Goal: Task Accomplishment & Management: Complete application form

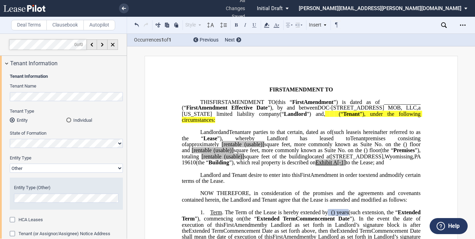
select select "Other"
select select "number:5"
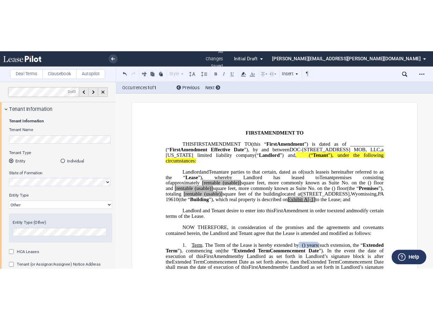
scroll to position [506, 0]
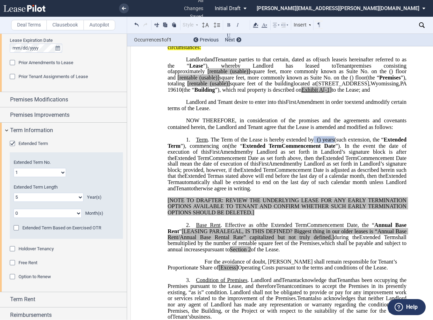
click at [296, 105] on span "First" at bounding box center [291, 102] width 10 height 6
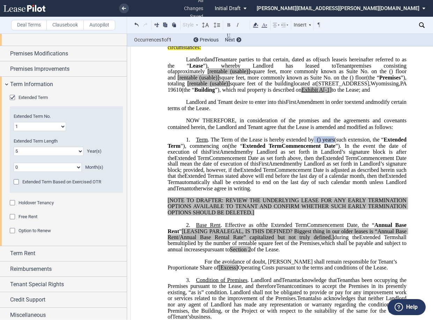
scroll to position [556, 0]
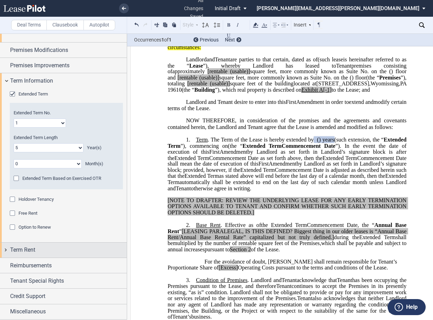
click at [7, 239] on div "Term Rent" at bounding box center [63, 250] width 127 height 15
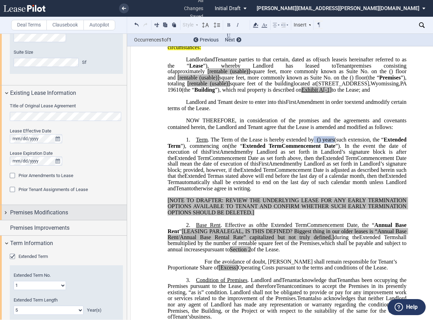
scroll to position [389, 0]
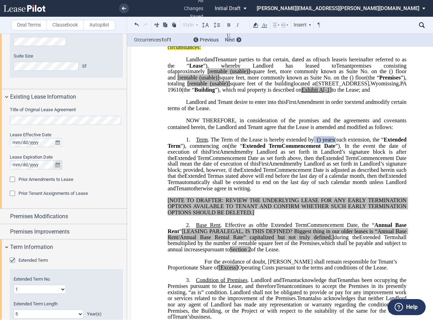
click at [55, 164] on icon "true" at bounding box center [57, 165] width 5 height 5
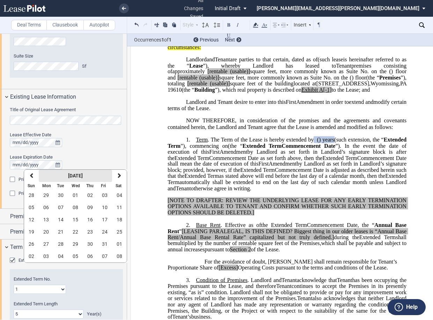
click at [98, 175] on button "October 2025" at bounding box center [75, 176] width 73 height 12
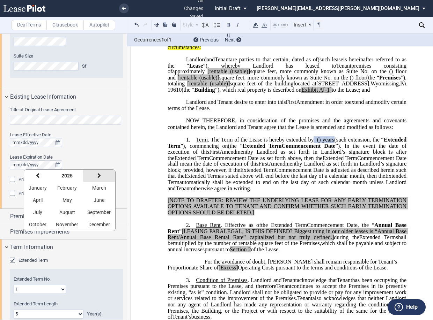
click at [101, 175] on button "next" at bounding box center [99, 176] width 32 height 12
click at [94, 189] on span "March" at bounding box center [99, 188] width 14 height 6
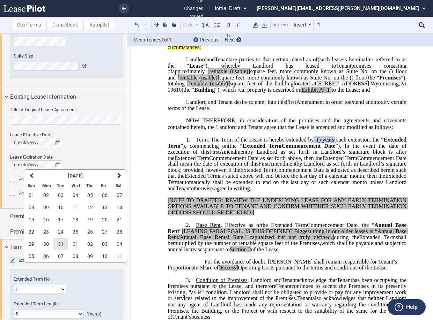
click at [62, 239] on span "31" at bounding box center [61, 244] width 6 height 6
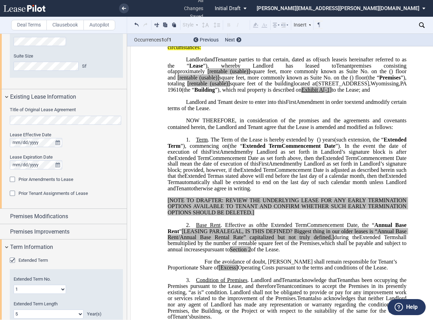
click at [209, 161] on span "Extended Term" at bounding box center [191, 158] width 35 height 6
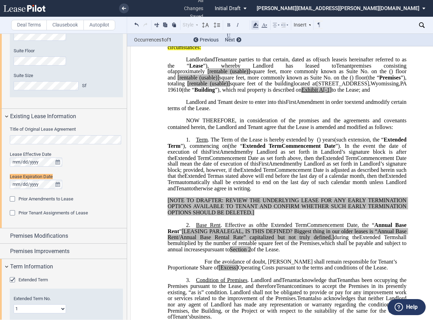
click at [255, 27] on icon at bounding box center [255, 25] width 8 height 8
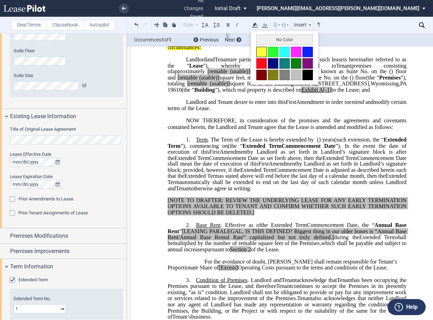
click at [259, 51] on button at bounding box center [261, 52] width 10 height 10
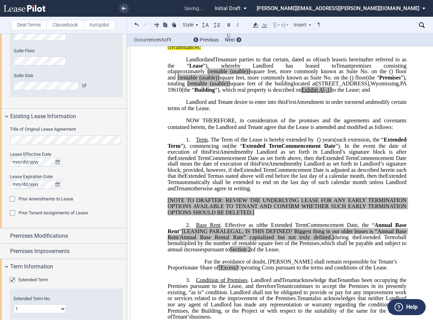
click at [228, 149] on span "”), commencing on" at bounding box center [203, 146] width 47 height 6
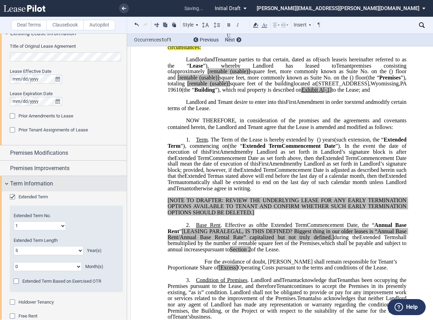
scroll to position [475, 0]
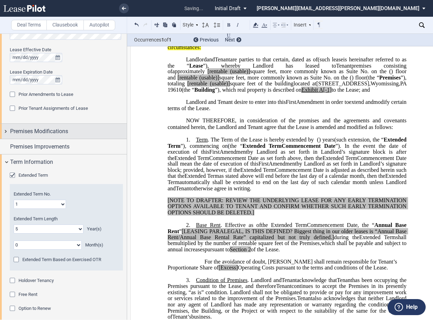
click at [7, 131] on div "Premises Modifications" at bounding box center [63, 131] width 127 height 15
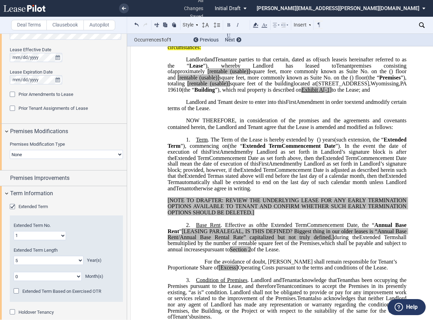
click at [37, 153] on select "None Expansion Relocation" at bounding box center [66, 154] width 113 height 9
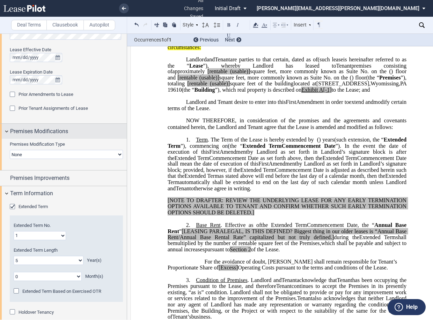
click at [81, 135] on div "Premises Modifications" at bounding box center [68, 131] width 117 height 8
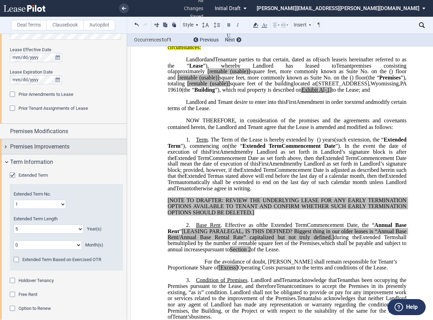
click at [15, 146] on span "Premises Improvements" at bounding box center [39, 147] width 59 height 8
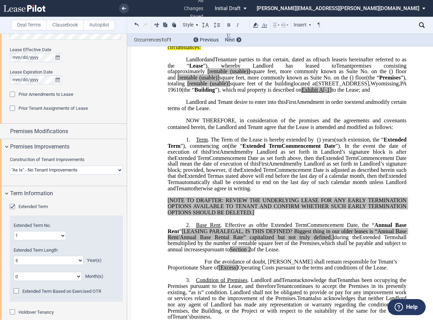
click at [52, 169] on select "Landlord Constructs Tenant Improvements Tenant Constructs Tenant Improvements "…" at bounding box center [66, 170] width 113 height 9
select select "landlord"
click at [10, 166] on select "Landlord Constructs Tenant Improvements Tenant Constructs Tenant Improvements "…" at bounding box center [66, 170] width 113 height 9
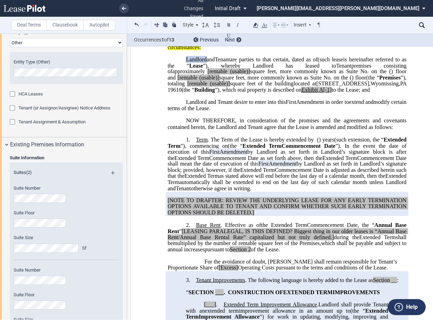
scroll to position [0, 0]
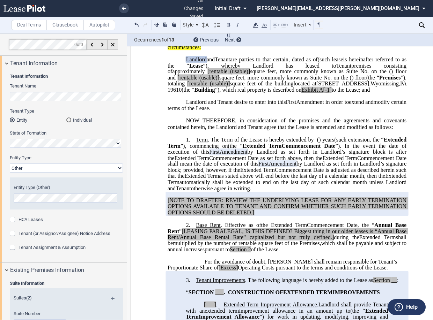
click at [28, 8] on use at bounding box center [24, 8] width 42 height 7
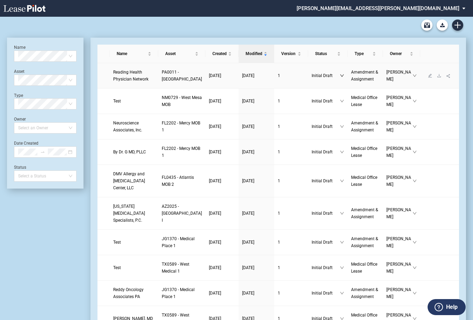
click at [340, 78] on icon "down" at bounding box center [342, 76] width 4 height 4
click at [412, 77] on icon "down" at bounding box center [413, 76] width 3 height 2
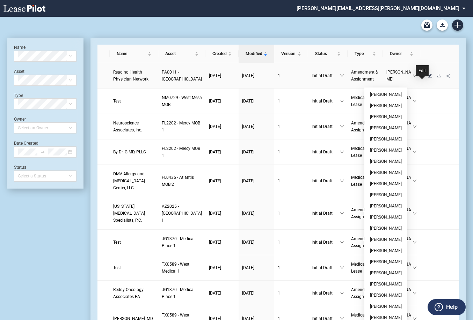
click at [427, 78] on icon "edit" at bounding box center [429, 76] width 4 height 4
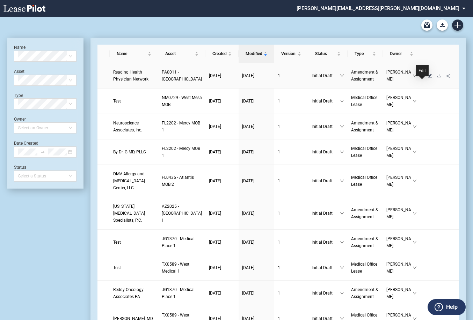
click at [428, 77] on icon "edit" at bounding box center [430, 76] width 4 height 4
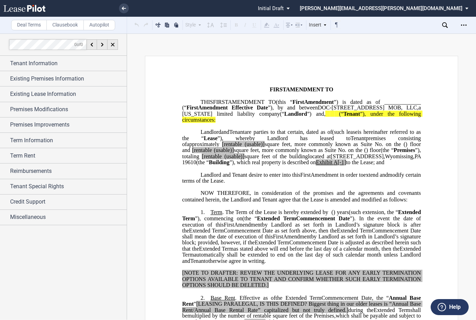
click at [459, 29] on div "Download Share Document Print Create a New Version Import Changes Compare Abstr…" at bounding box center [463, 25] width 11 height 11
click at [464, 25] on icon "Open Lease options menu" at bounding box center [464, 25] width 6 height 6
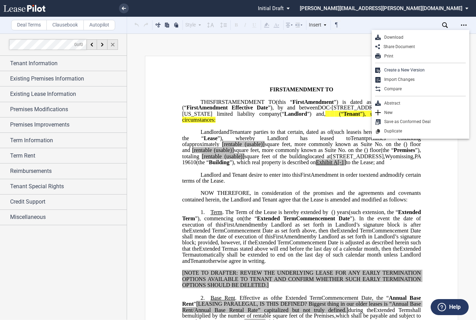
click at [118, 47] on div at bounding box center [112, 44] width 10 height 10
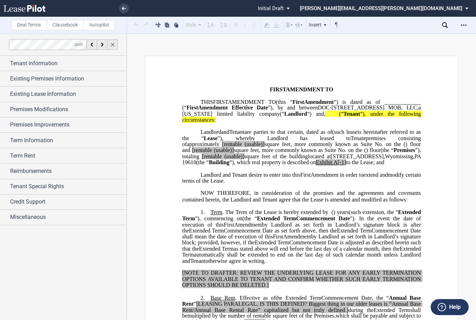
click at [110, 46] on div at bounding box center [112, 44] width 10 height 10
click at [79, 65] on div "Tenant Information" at bounding box center [68, 63] width 117 height 8
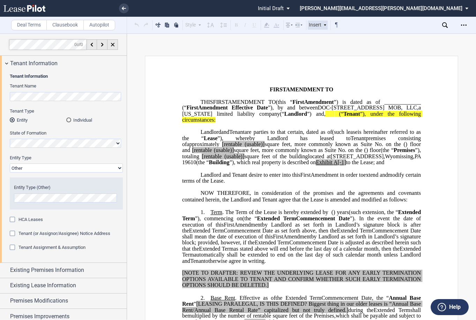
click at [326, 25] on icon at bounding box center [324, 24] width 3 height 3
click at [293, 6] on span "status: \a\aInitial Draft\a\a\a\a\a" at bounding box center [289, 8] width 8 height 17
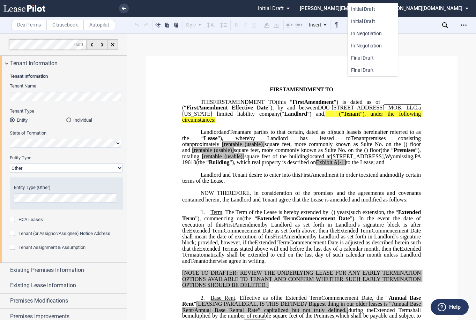
click at [464, 6] on md-backdrop at bounding box center [238, 160] width 476 height 320
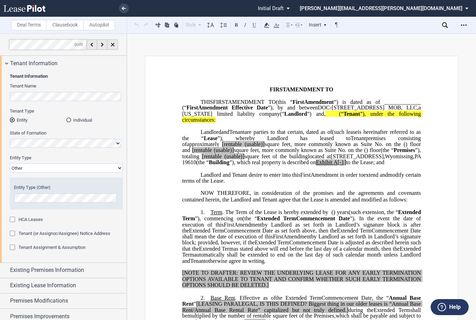
click at [464, 6] on md-select "mitchel.tilley@kutakrock.com Settings Sign Out" at bounding box center [386, 8] width 175 height 16
click at [400, 21] on div "Settings" at bounding box center [402, 18] width 18 height 7
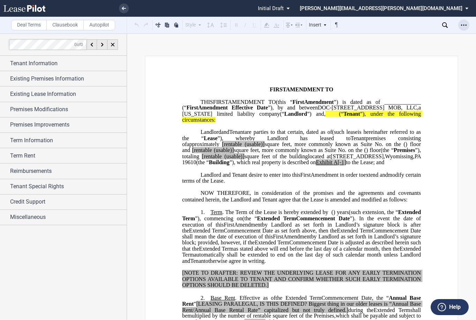
click at [466, 25] on use "Open Lease options menu" at bounding box center [464, 24] width 6 height 1
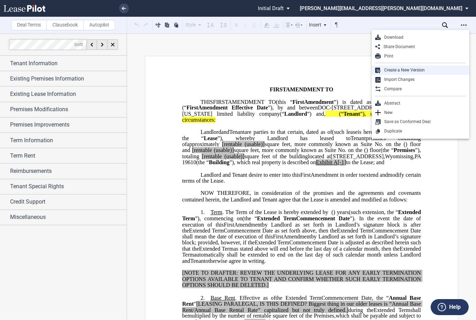
click at [404, 68] on div "Create a New Version" at bounding box center [423, 70] width 85 height 6
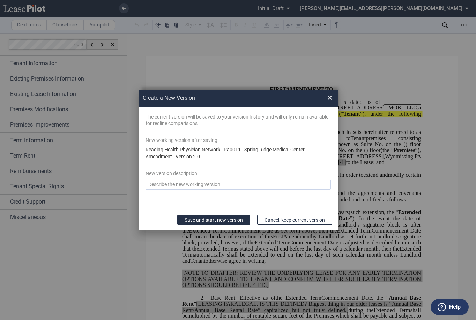
click at [331, 99] on span "×" at bounding box center [329, 97] width 5 height 11
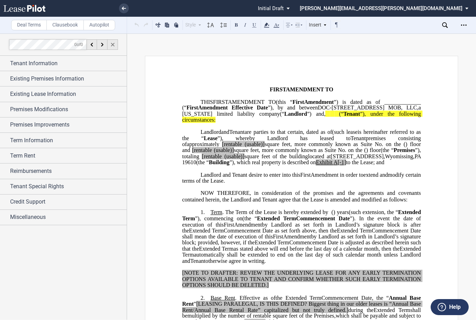
click at [113, 47] on div at bounding box center [112, 44] width 10 height 10
click at [464, 7] on md-select "mitchel.tilley@kutakrock.com Settings Sign Out" at bounding box center [386, 8] width 175 height 16
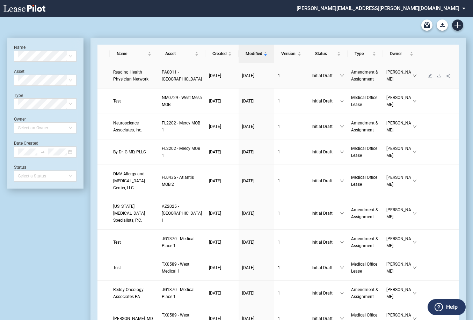
drag, startPoint x: 156, startPoint y: 82, endPoint x: 400, endPoint y: 82, distance: 244.3
click at [400, 82] on td "[PERSON_NAME]" at bounding box center [400, 75] width 37 height 25
click at [412, 78] on icon "down" at bounding box center [414, 76] width 4 height 4
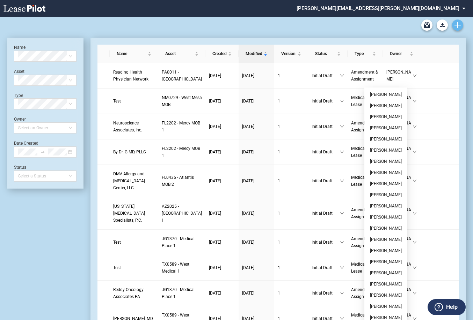
click at [454, 26] on icon "Create new document" at bounding box center [457, 25] width 6 height 6
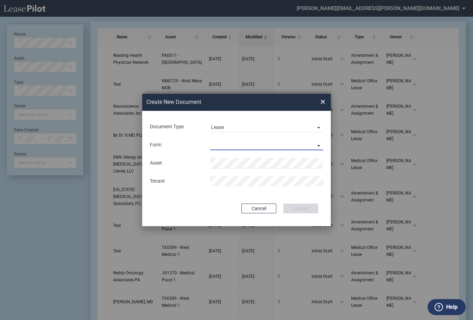
click at [246, 141] on md-select "Medical Office Lease Scottsdale Lease Louisville Lease [GEOGRAPHIC_DATA] [GEOGR…" at bounding box center [266, 145] width 113 height 10
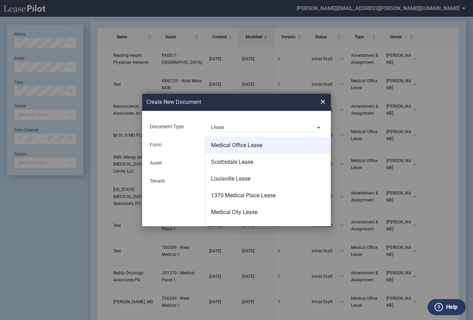
click at [251, 148] on div "Medical Office Lease" at bounding box center [236, 146] width 51 height 8
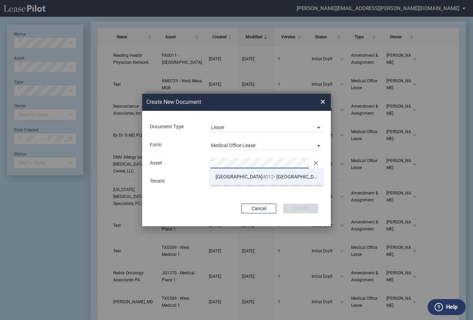
click at [273, 172] on li "TX 4012 - [GEOGRAPHIC_DATA] 4" at bounding box center [266, 177] width 113 height 17
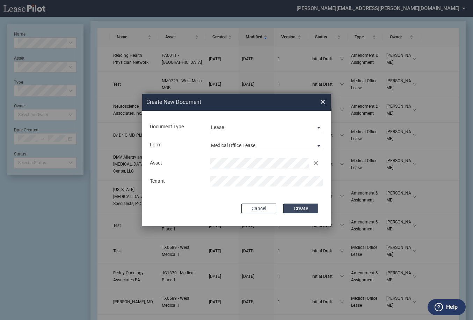
click at [294, 208] on button "Create" at bounding box center [300, 209] width 35 height 10
